Goal: Navigation & Orientation: Find specific page/section

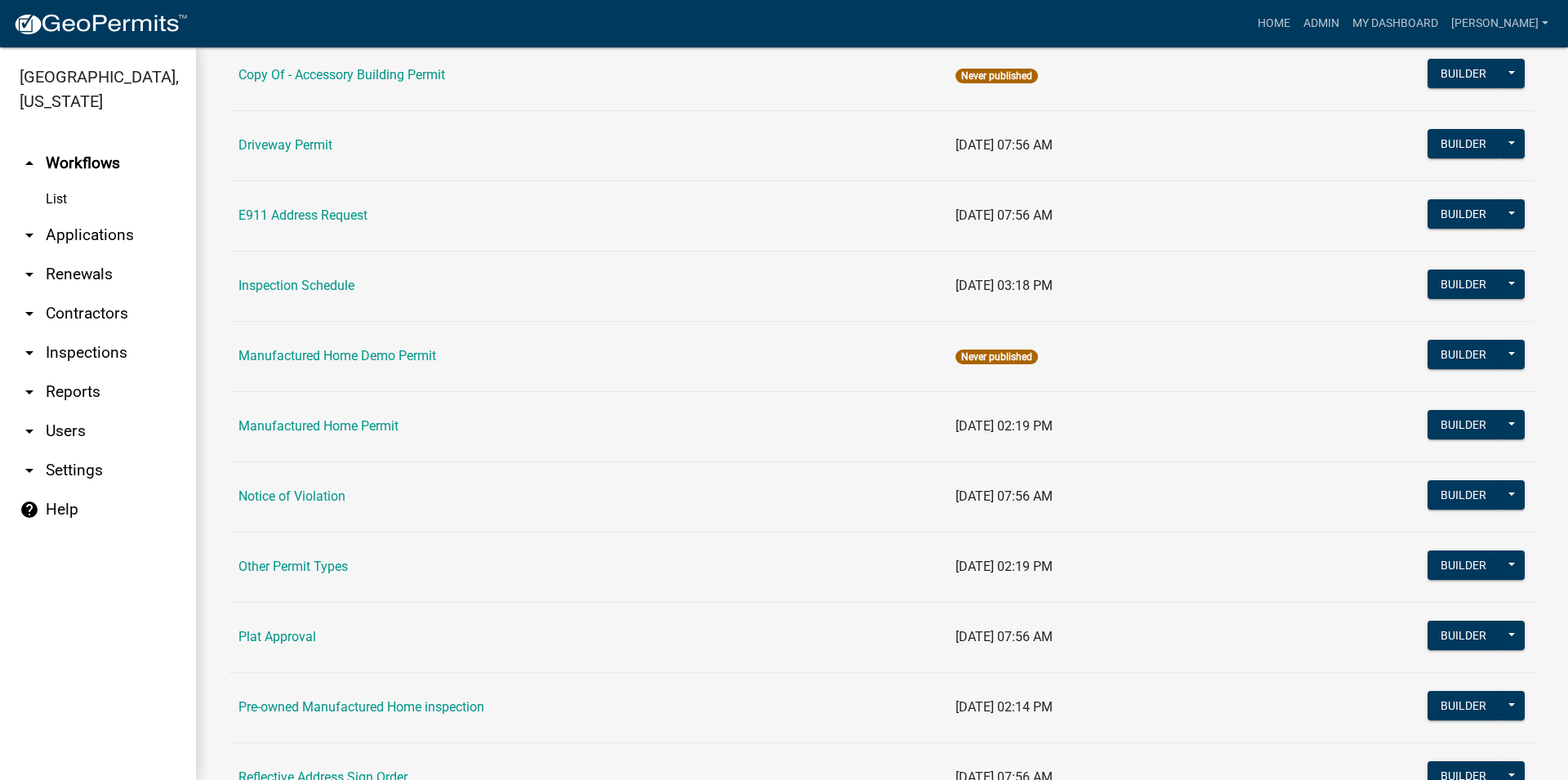
scroll to position [1025, 0]
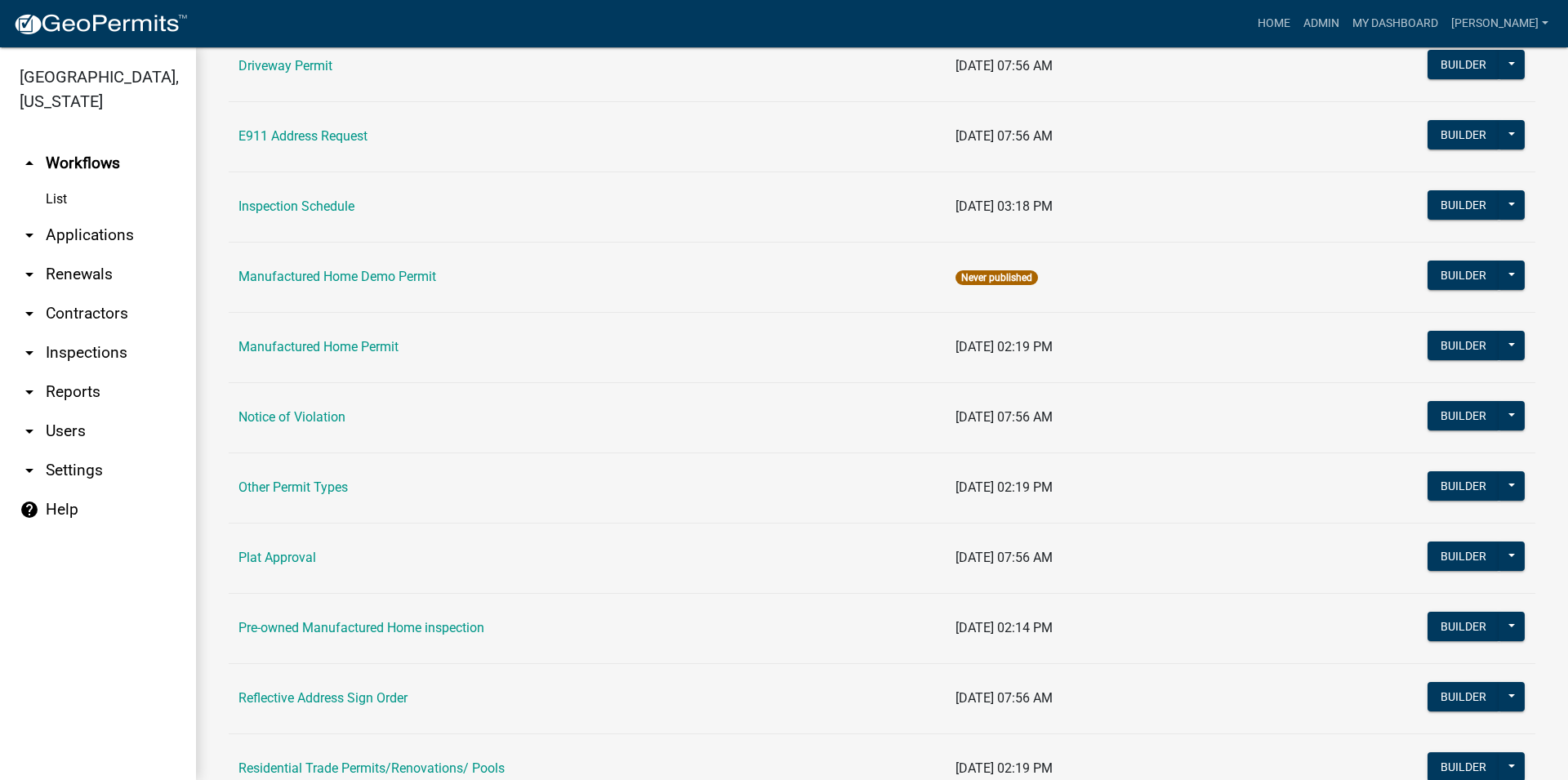
click at [74, 241] on link "arrow_drop_down Applications" at bounding box center [98, 236] width 196 height 39
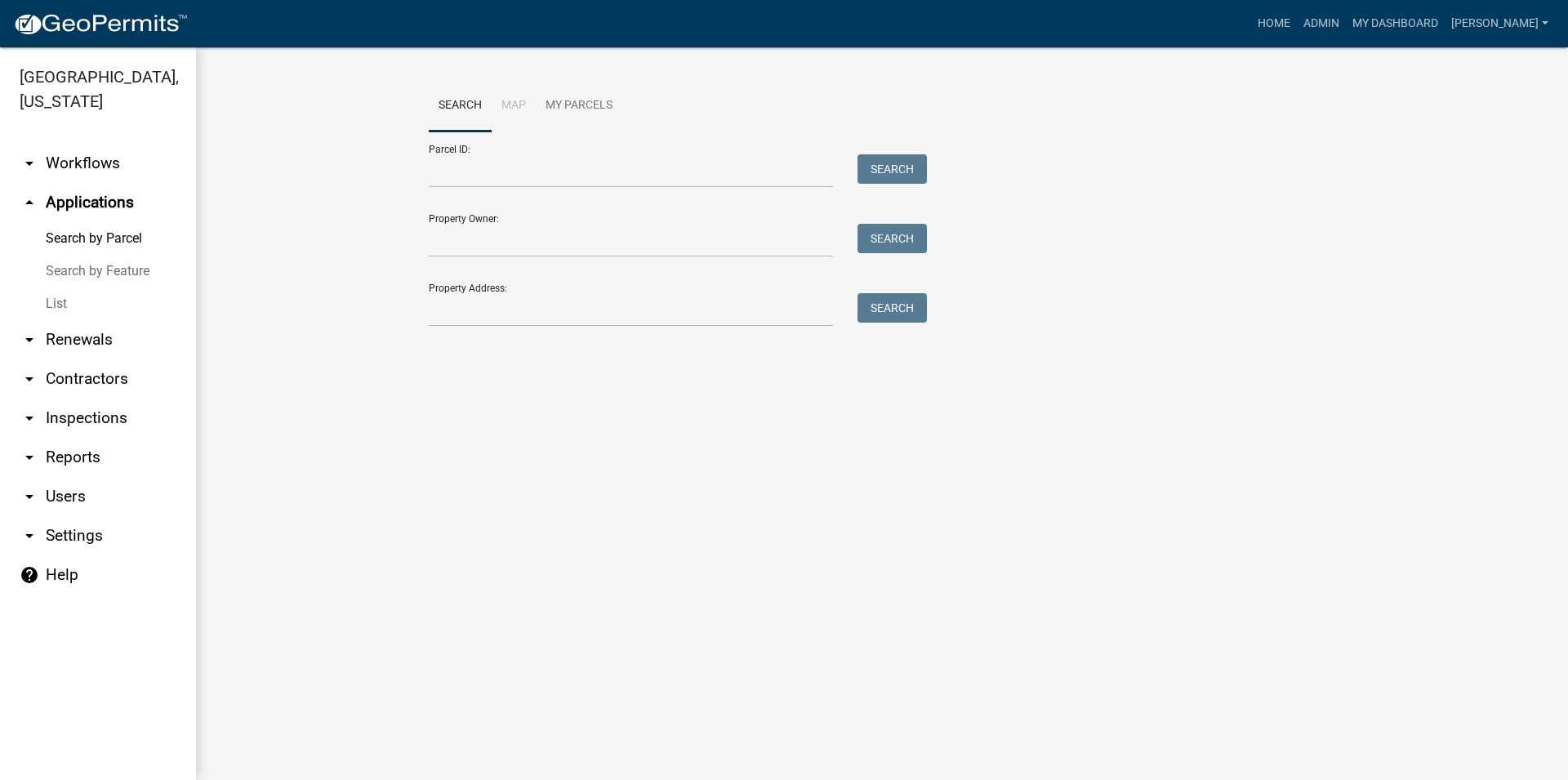
click at [122, 156] on link "arrow_drop_down Workflows" at bounding box center [98, 164] width 196 height 39
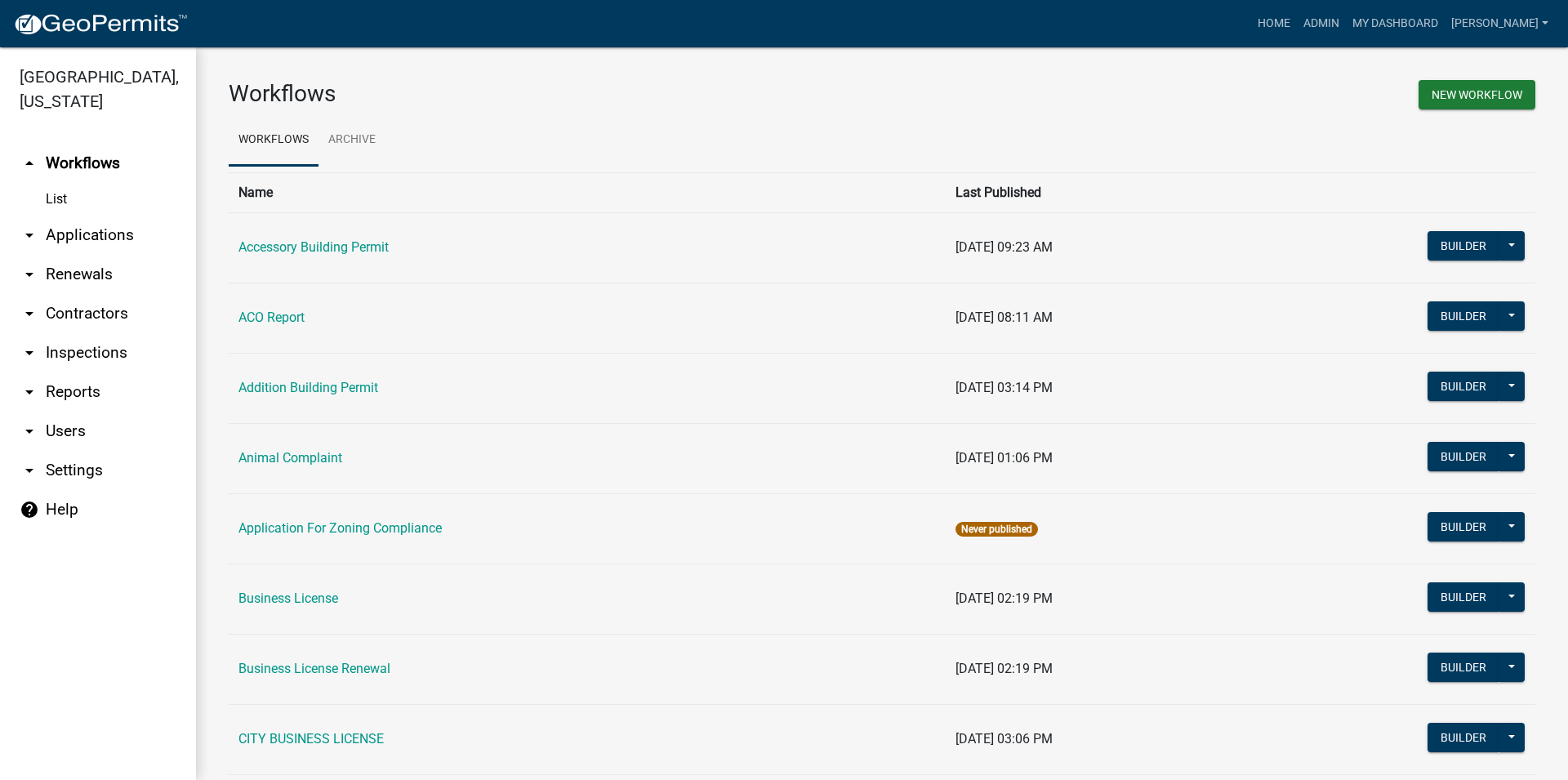
click at [107, 228] on link "arrow_drop_down Applications" at bounding box center [98, 236] width 196 height 39
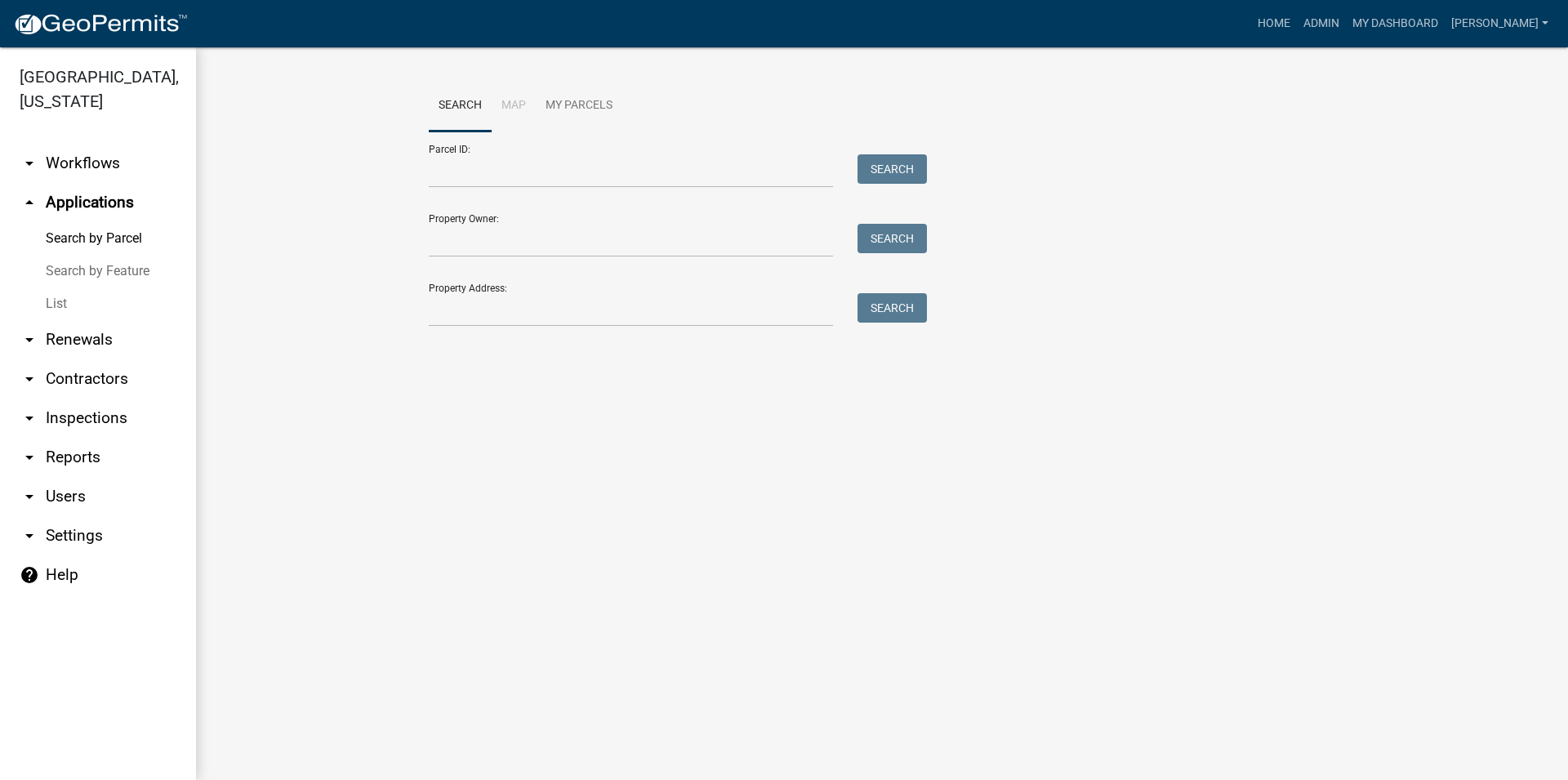
click at [141, 260] on link "Search by Feature" at bounding box center [98, 271] width 196 height 33
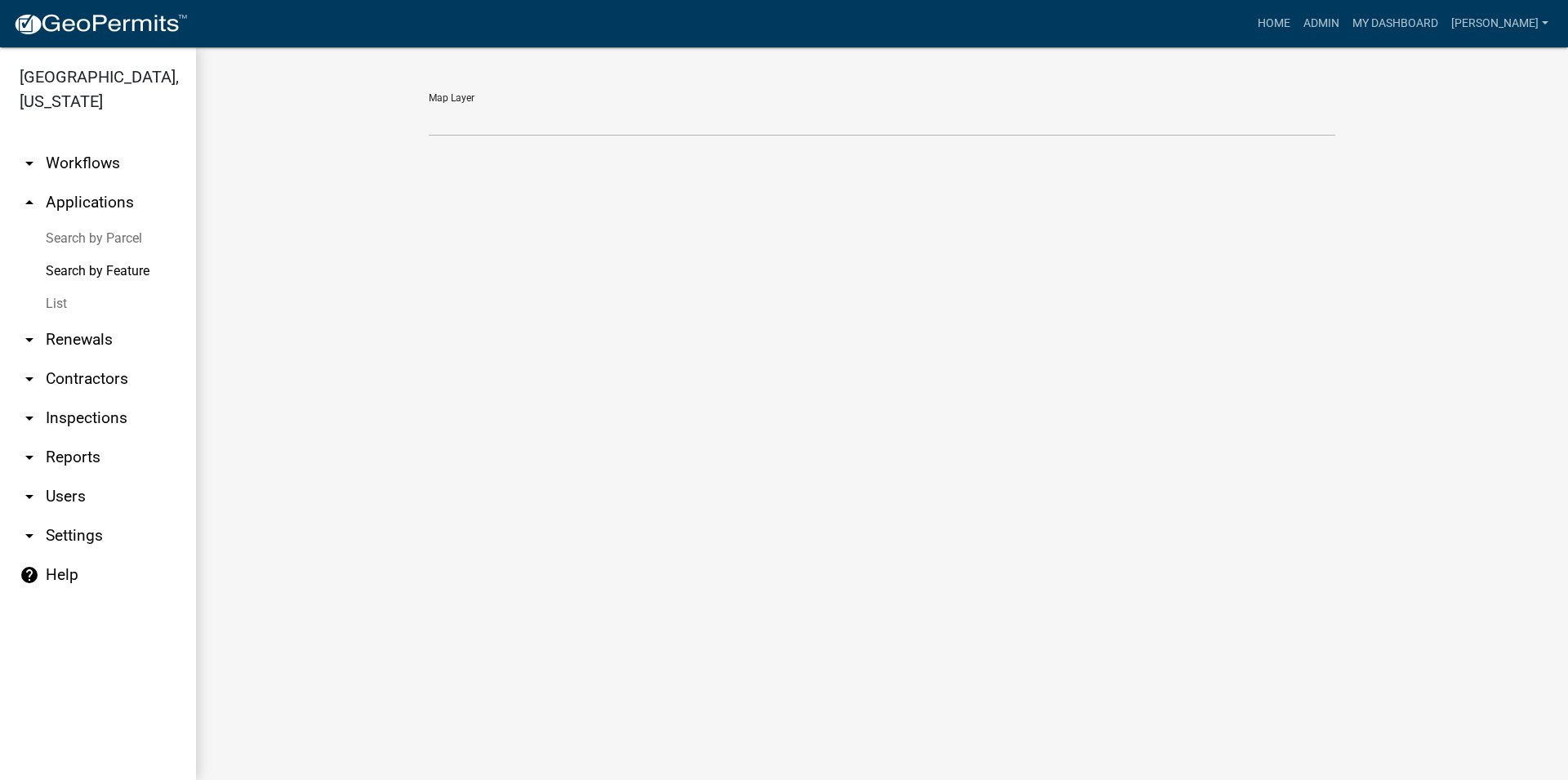
click at [83, 282] on link "Search by Feature" at bounding box center [98, 271] width 196 height 33
click at [98, 220] on link "arrow_drop_up Applications" at bounding box center [98, 203] width 196 height 39
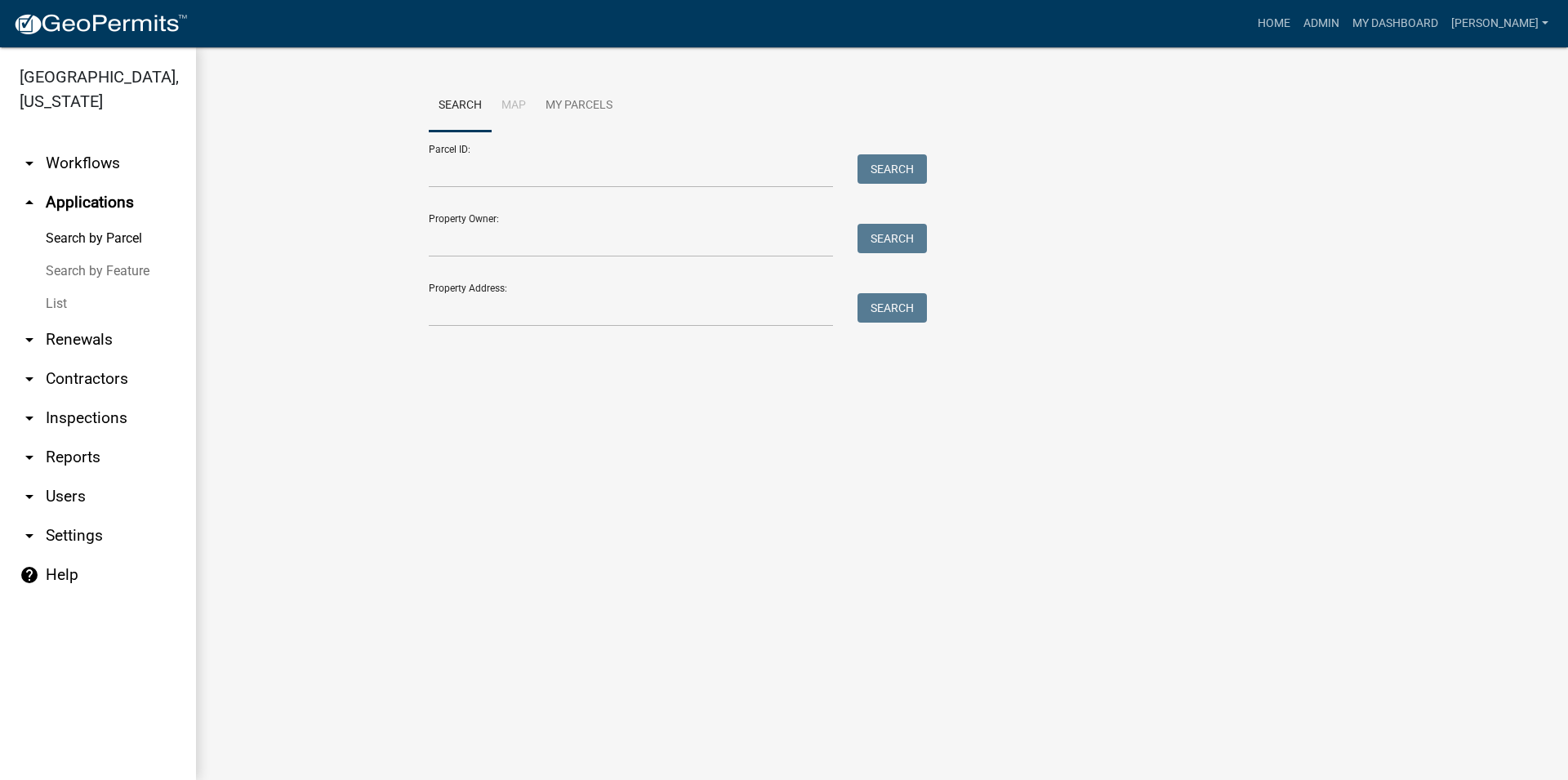
click at [97, 165] on link "arrow_drop_down Workflows" at bounding box center [98, 164] width 196 height 39
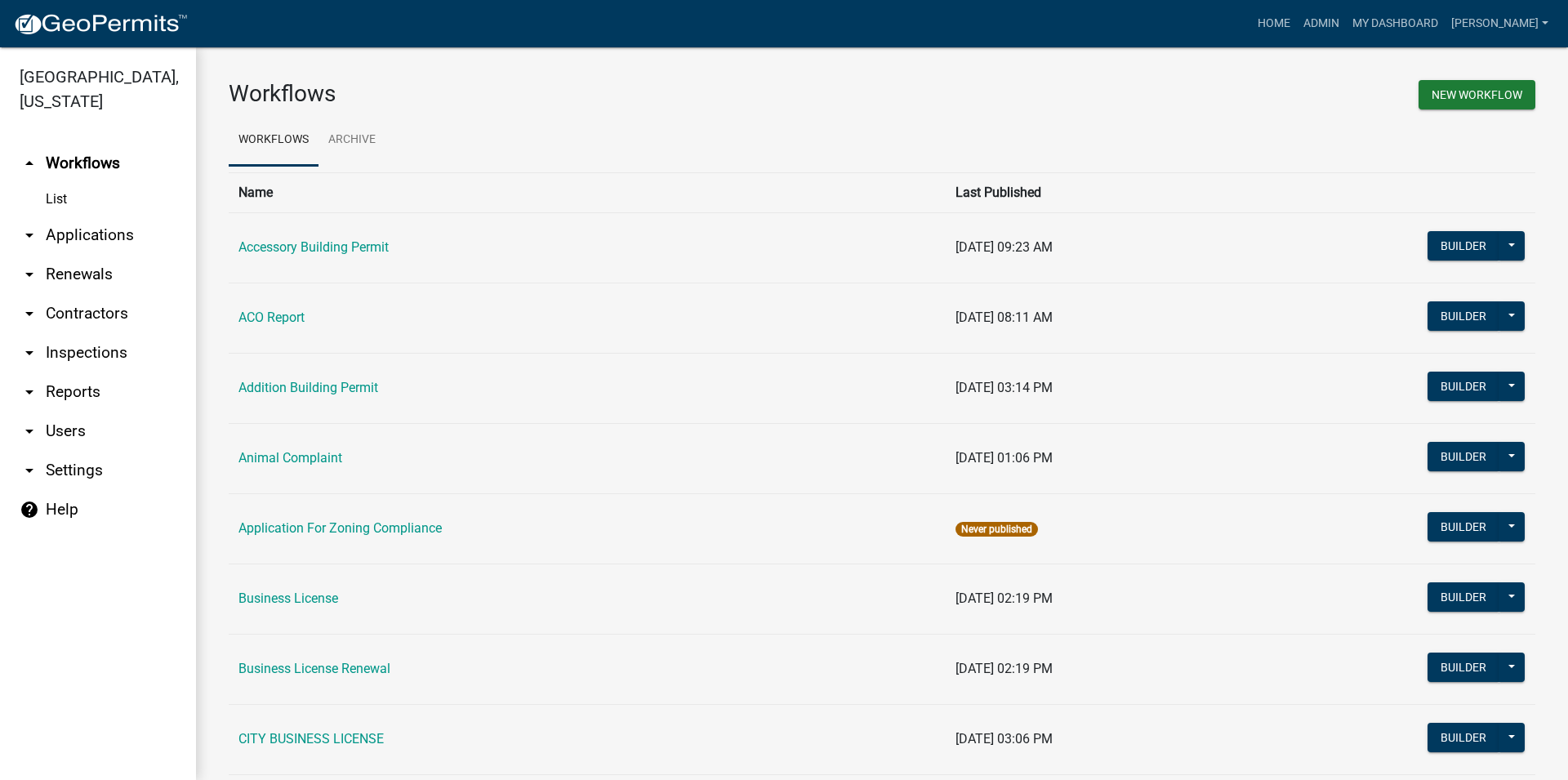
click at [95, 192] on link "List" at bounding box center [98, 200] width 196 height 33
click at [92, 147] on link "arrow_drop_up Workflows" at bounding box center [98, 164] width 196 height 39
click at [31, 168] on icon "arrow_drop_up" at bounding box center [29, 164] width 20 height 20
click at [91, 354] on link "arrow_drop_down Inspections" at bounding box center [98, 353] width 196 height 39
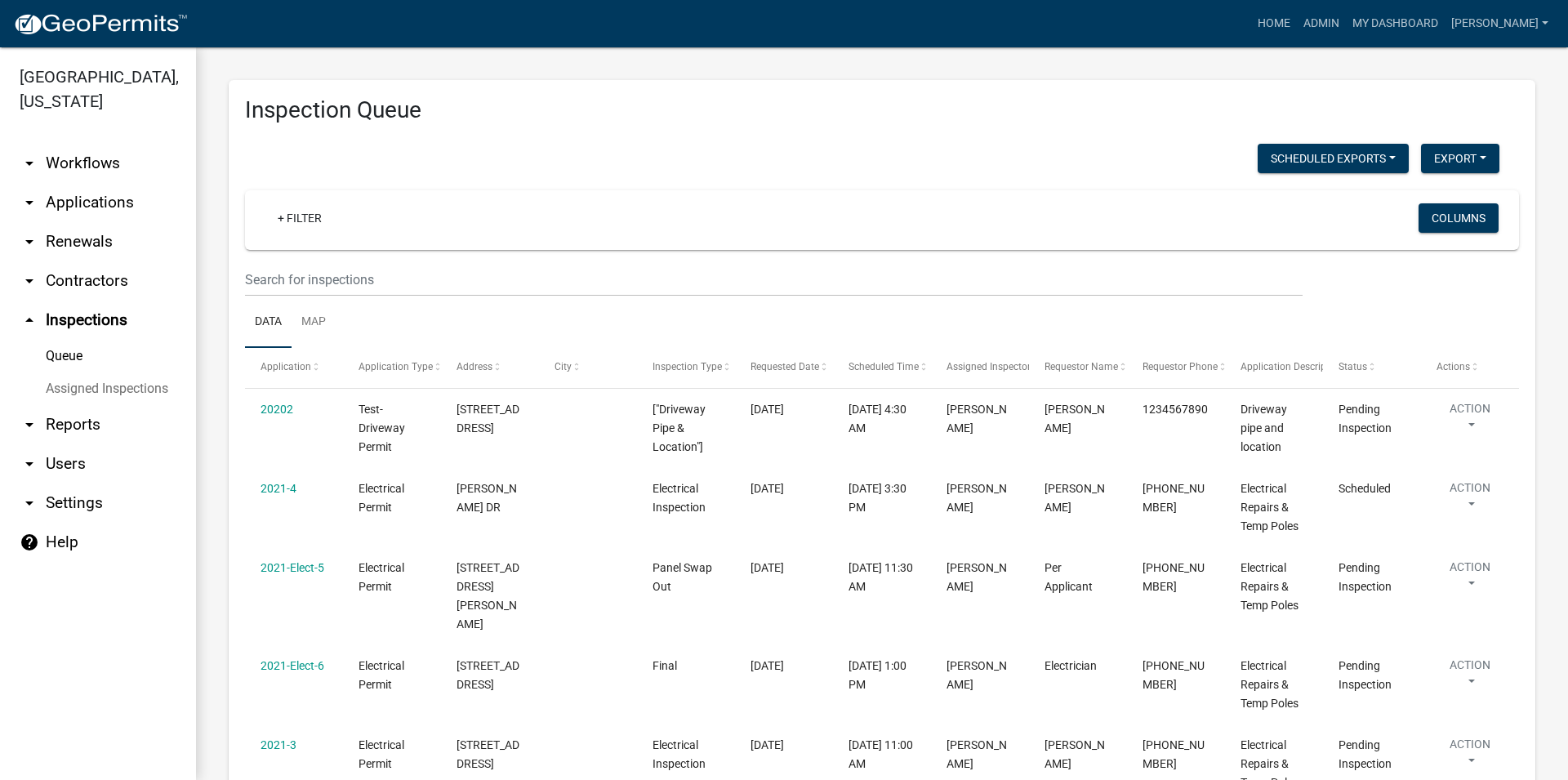
click at [99, 372] on div "Queue Assigned Inspections" at bounding box center [98, 372] width 196 height 65
click at [100, 385] on link "Assigned Inspections" at bounding box center [98, 389] width 196 height 33
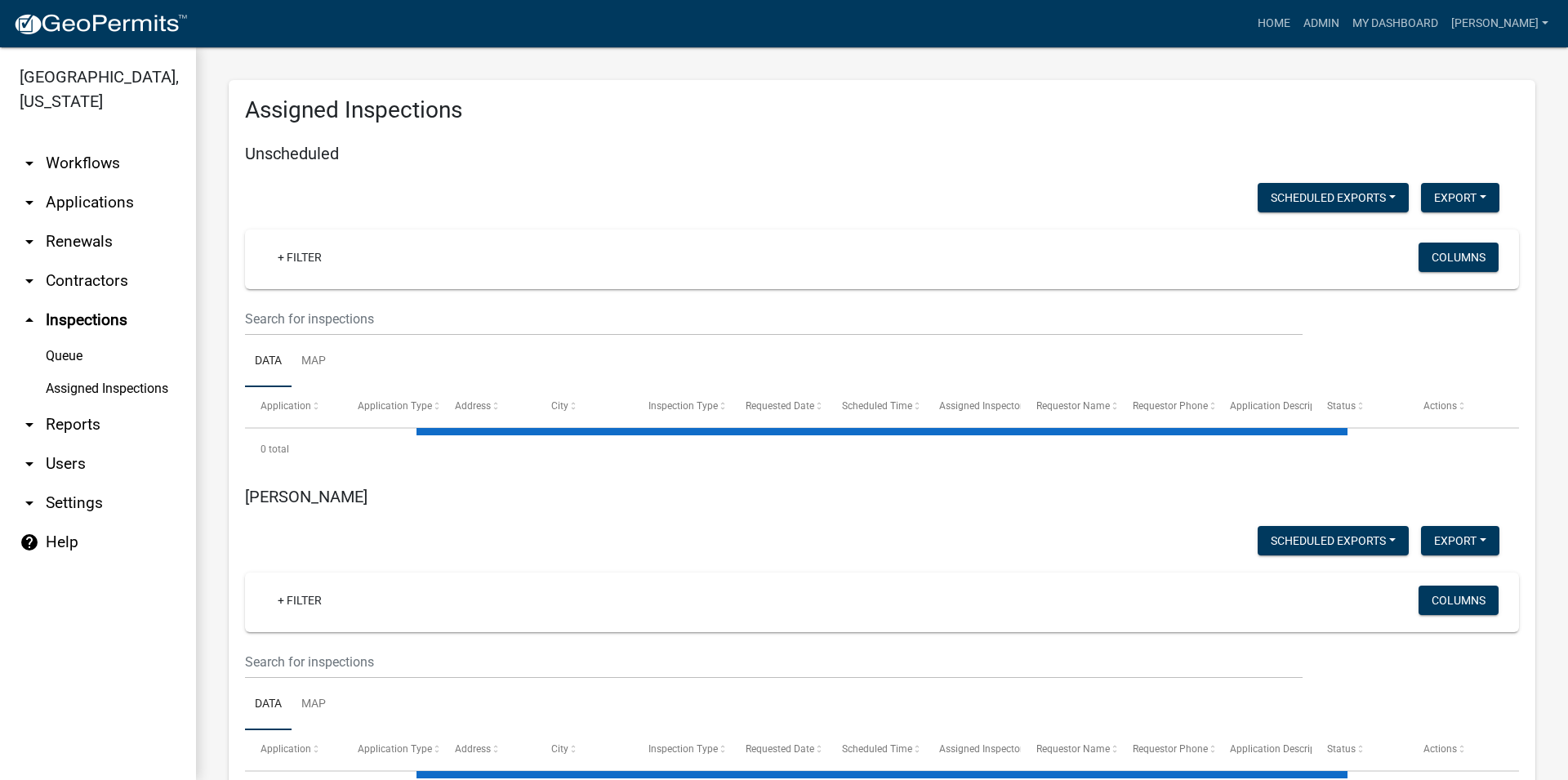
click at [61, 318] on link "arrow_drop_up Inspections" at bounding box center [98, 320] width 196 height 39
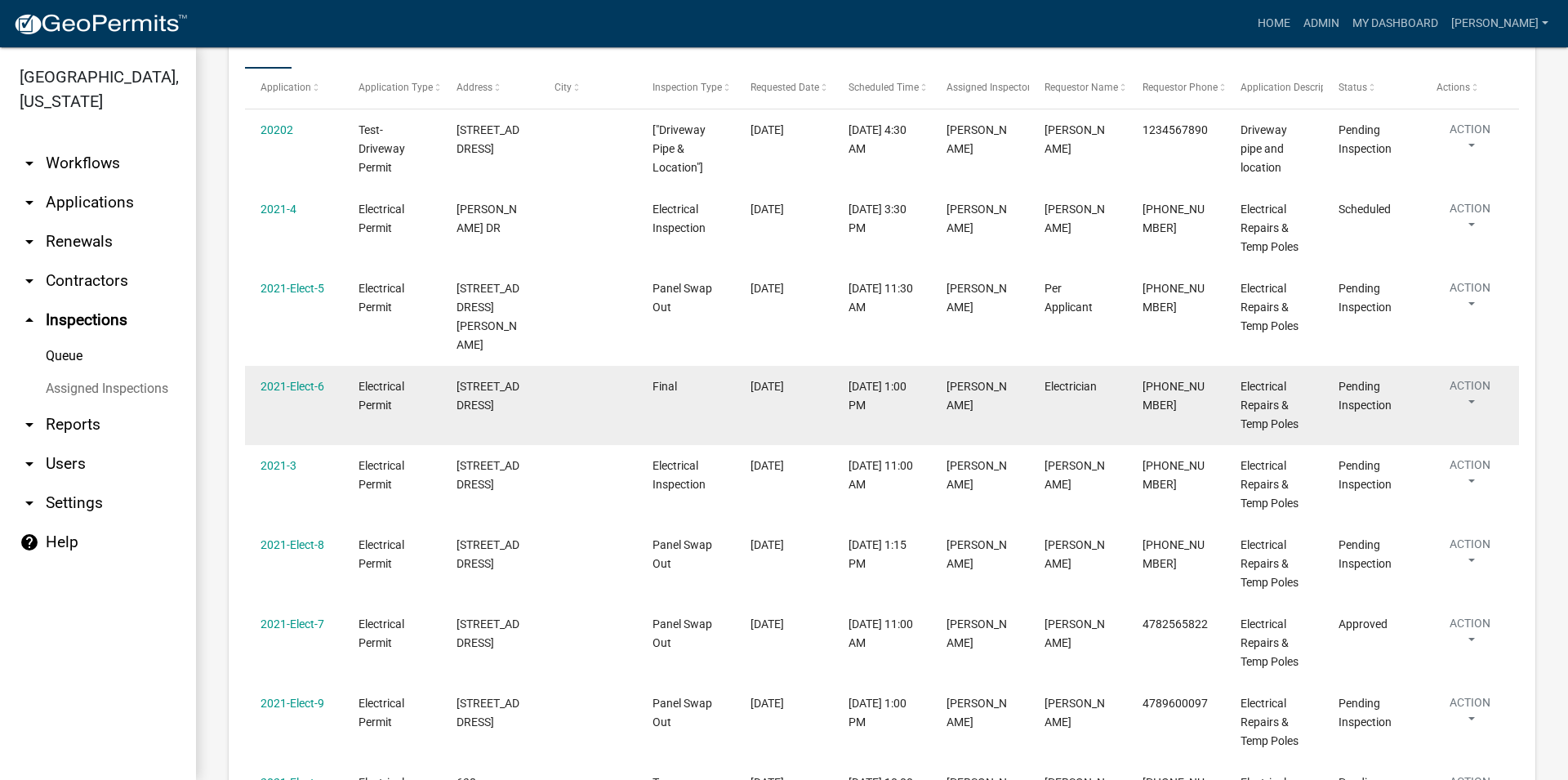
scroll to position [584, 0]
